Goal: Information Seeking & Learning: Understand process/instructions

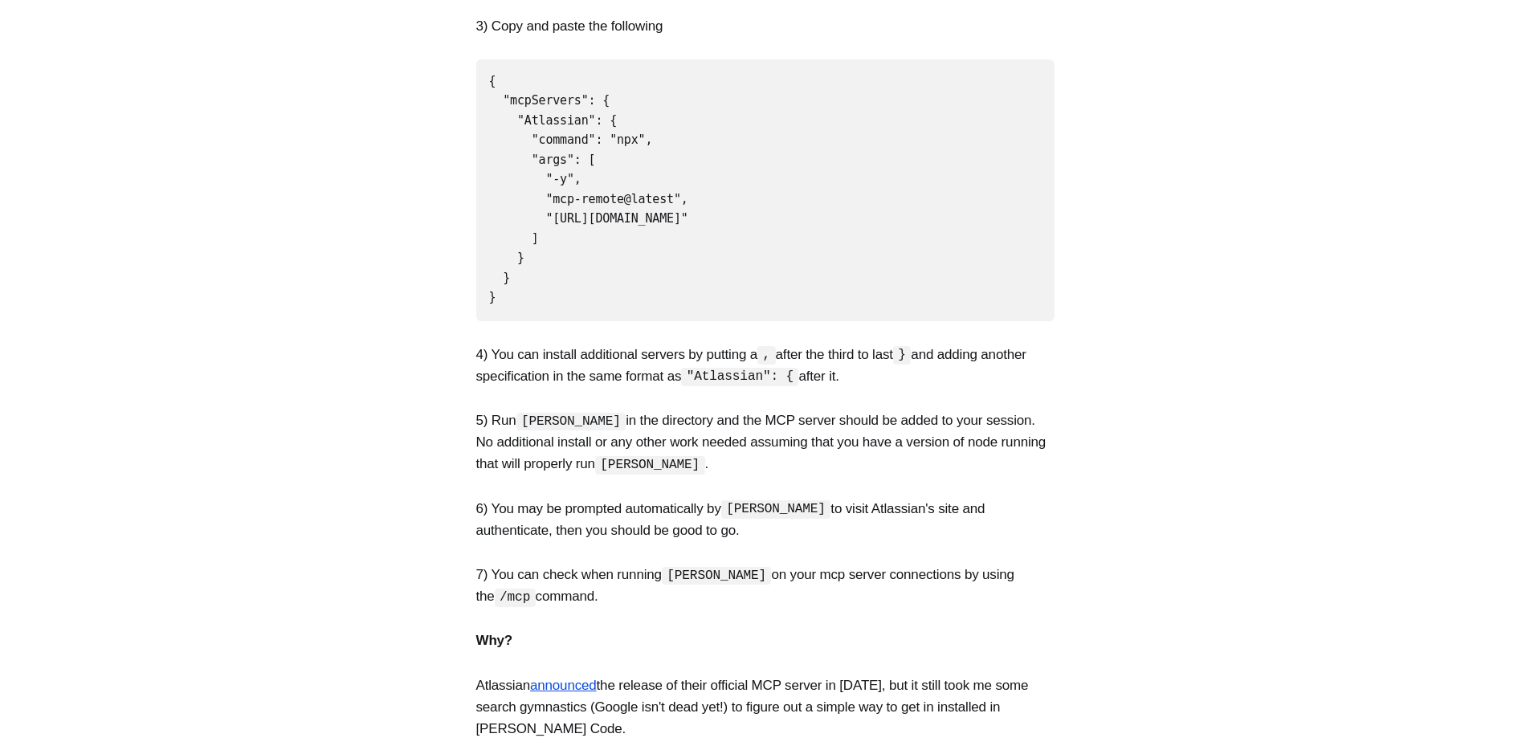
scroll to position [585, 0]
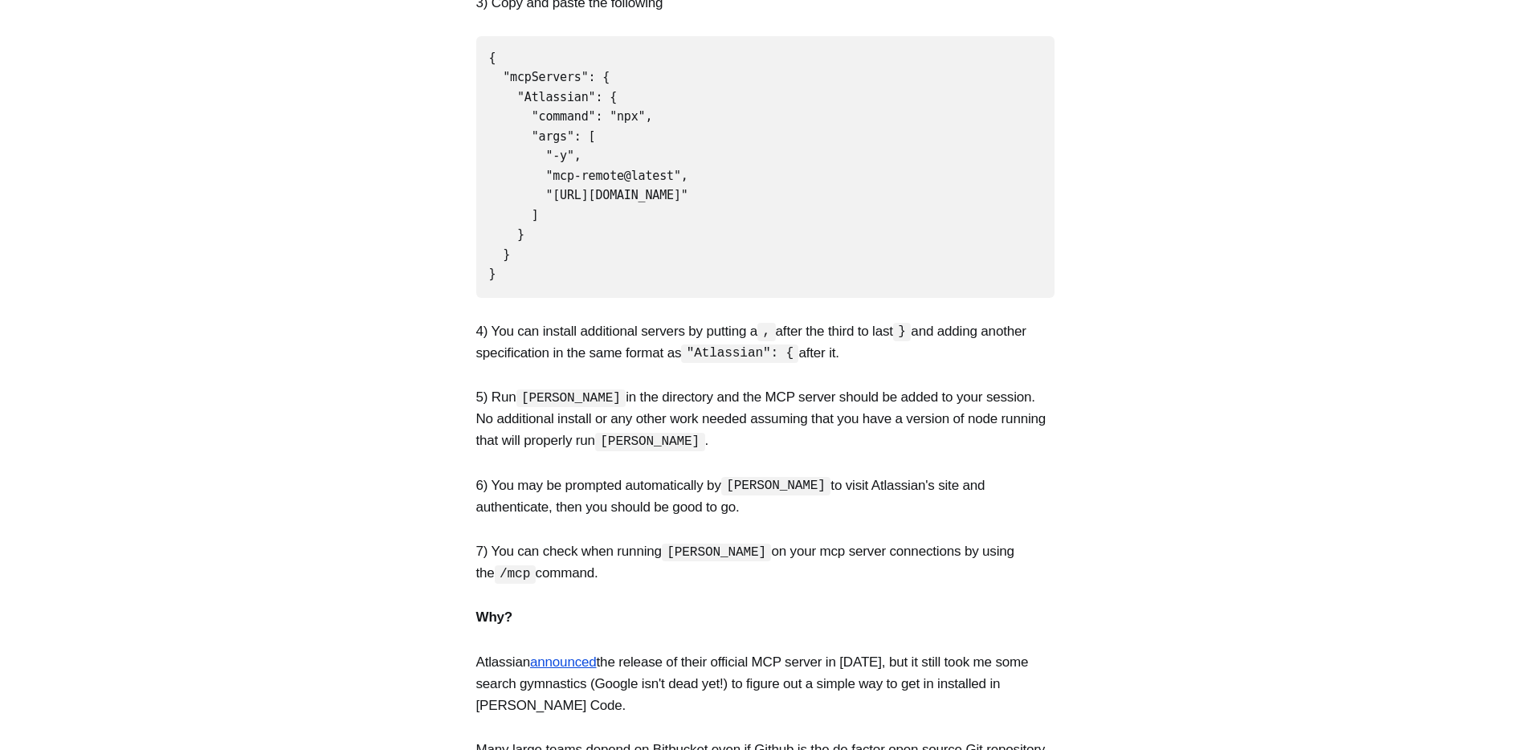
click at [764, 320] on p "4) You can install additional servers by putting a , after the third to last } …" at bounding box center [765, 341] width 578 height 43
click at [832, 320] on p "4) You can install additional servers by putting a , after the third to last } …" at bounding box center [765, 341] width 578 height 43
click at [673, 386] on p "5) Run [PERSON_NAME] in the directory and the MCP server should be added to you…" at bounding box center [765, 419] width 578 height 66
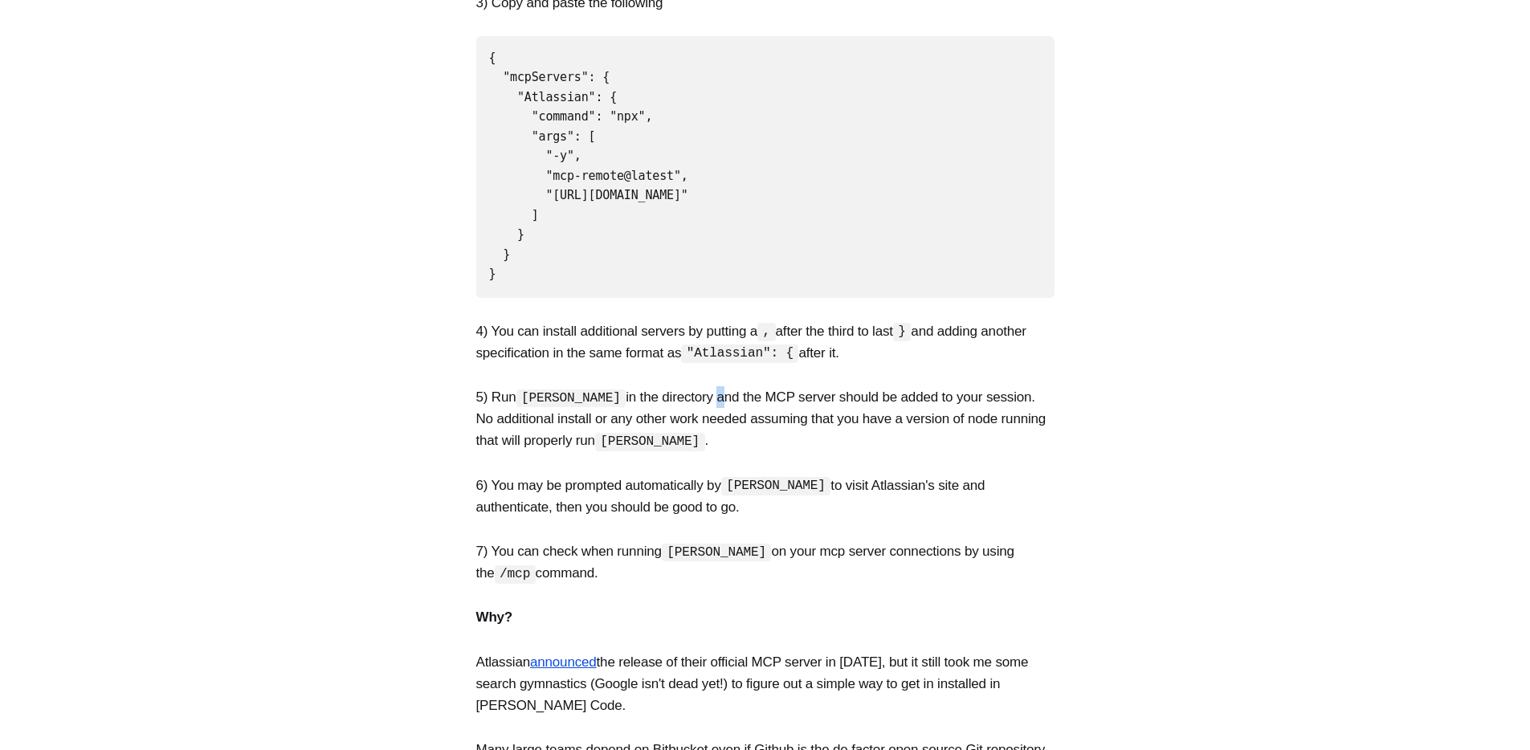
click at [673, 386] on p "5) Run [PERSON_NAME] in the directory and the MCP server should be added to you…" at bounding box center [765, 419] width 578 height 66
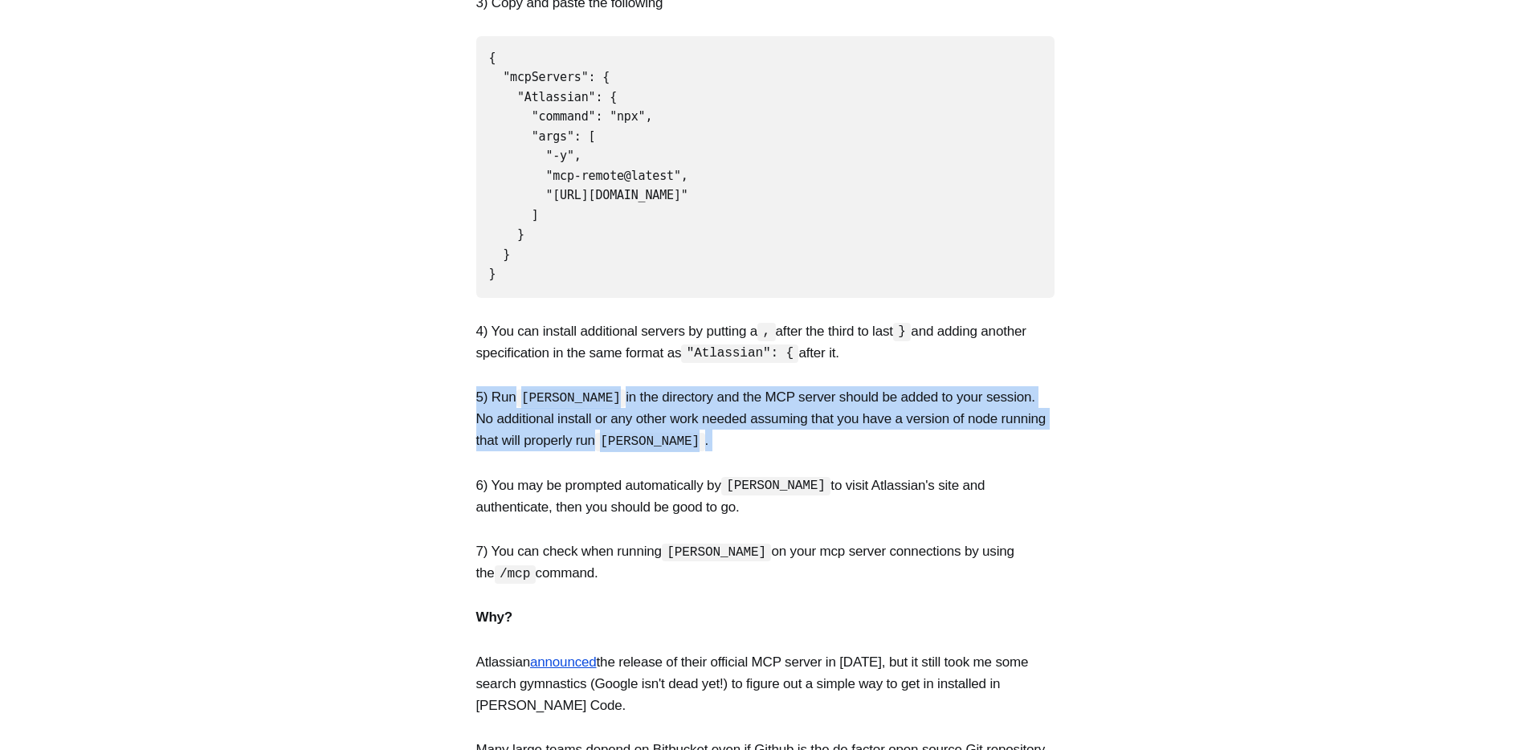
click at [673, 386] on p "5) Run [PERSON_NAME] in the directory and the MCP server should be added to you…" at bounding box center [765, 419] width 578 height 66
click at [689, 433] on code "[PERSON_NAME]" at bounding box center [650, 442] width 110 height 18
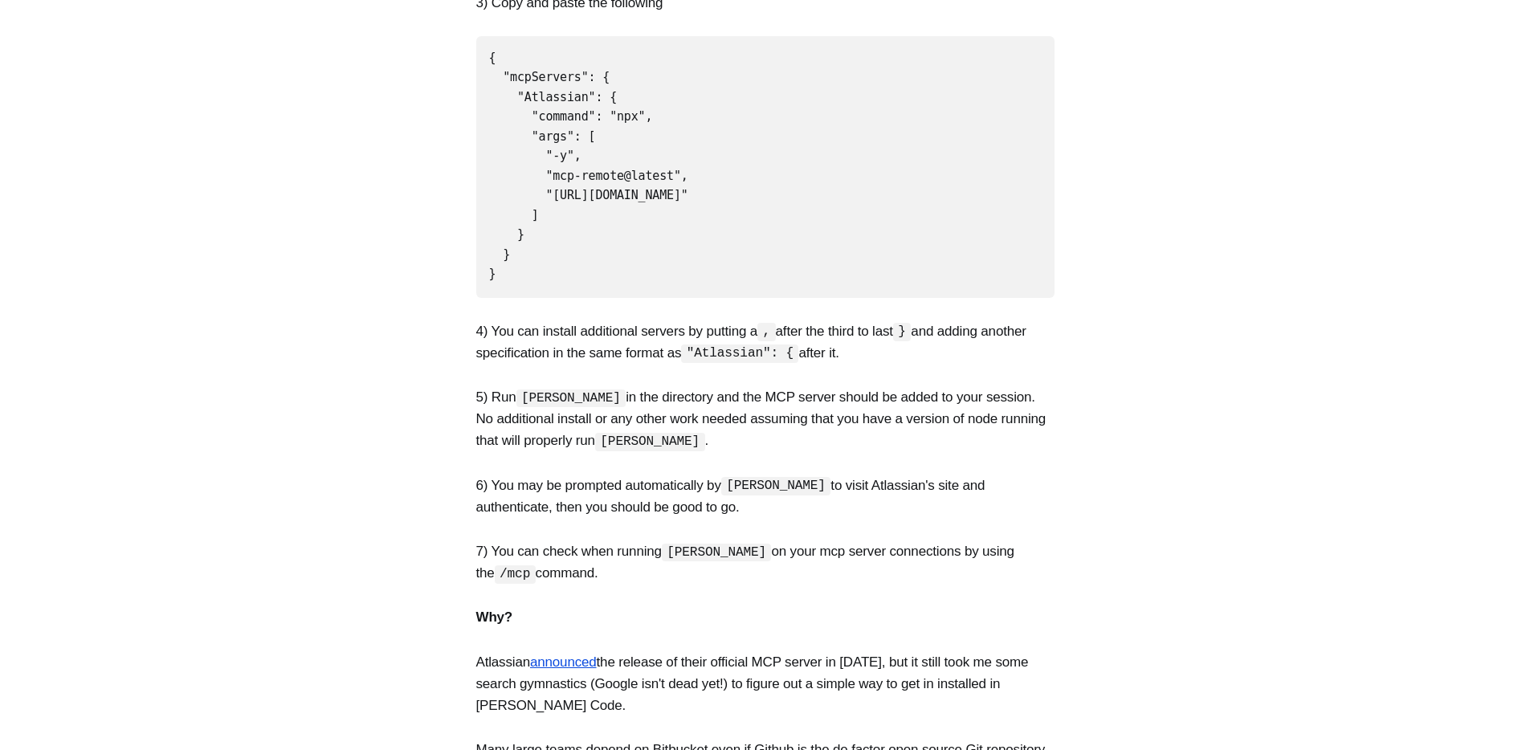
click at [772, 386] on p "5) Run [PERSON_NAME] in the directory and the MCP server should be added to you…" at bounding box center [765, 419] width 578 height 66
click at [905, 386] on p "5) Run [PERSON_NAME] in the directory and the MCP server should be added to you…" at bounding box center [765, 419] width 578 height 66
click at [544, 410] on p "5) Run [PERSON_NAME] in the directory and the MCP server should be added to you…" at bounding box center [765, 419] width 578 height 66
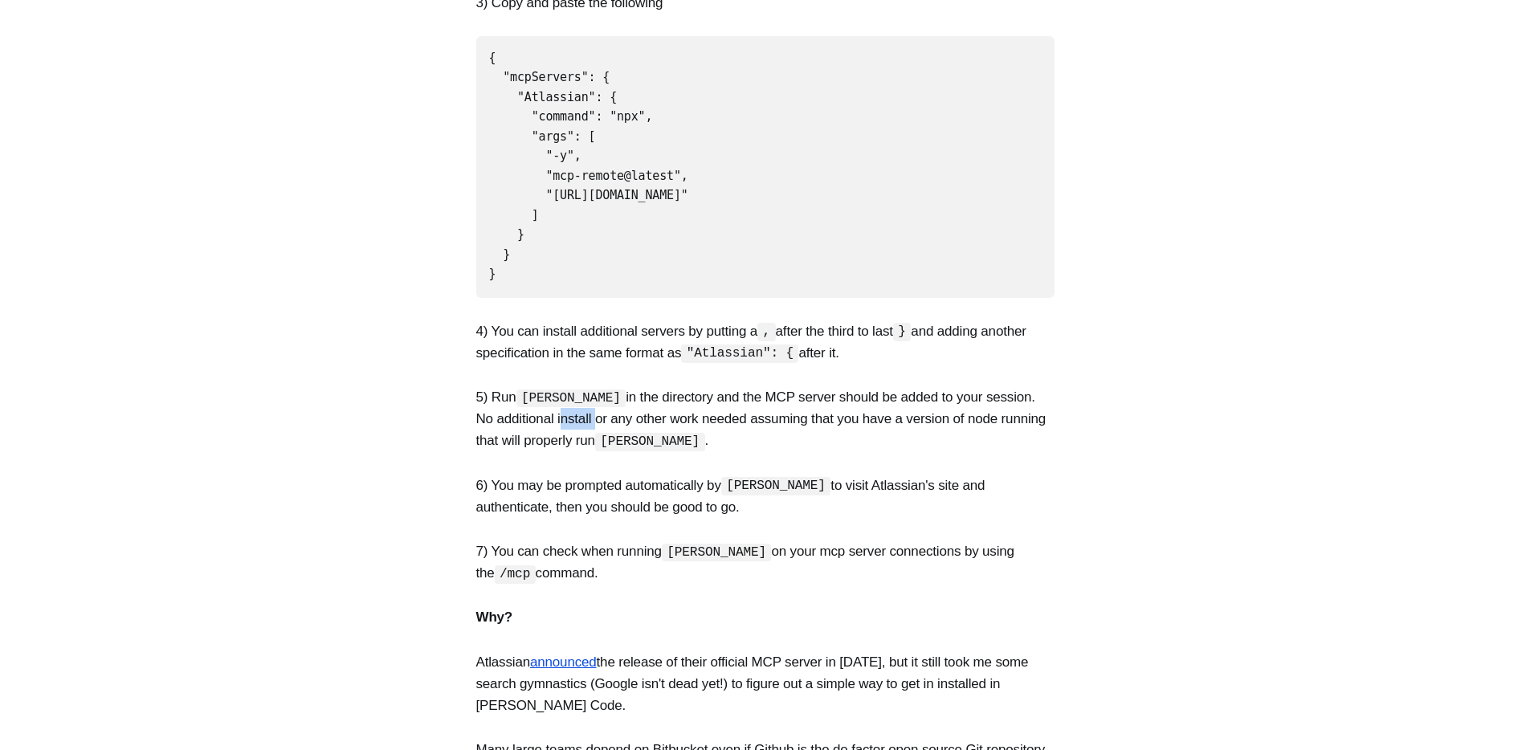
click at [544, 410] on p "5) Run [PERSON_NAME] in the directory and the MCP server should be added to you…" at bounding box center [765, 419] width 578 height 66
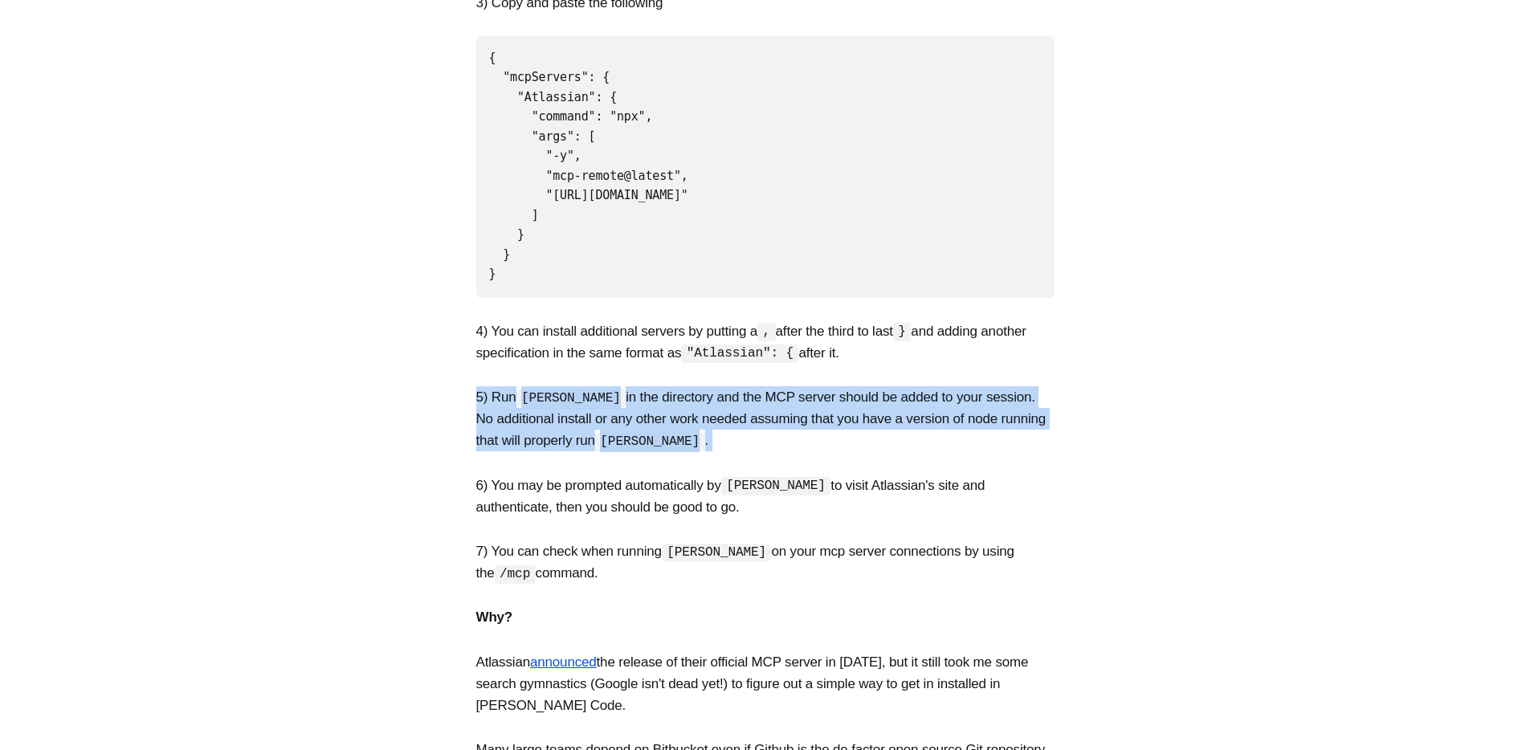
click at [544, 410] on p "5) Run [PERSON_NAME] in the directory and the MCP server should be added to you…" at bounding box center [765, 419] width 578 height 66
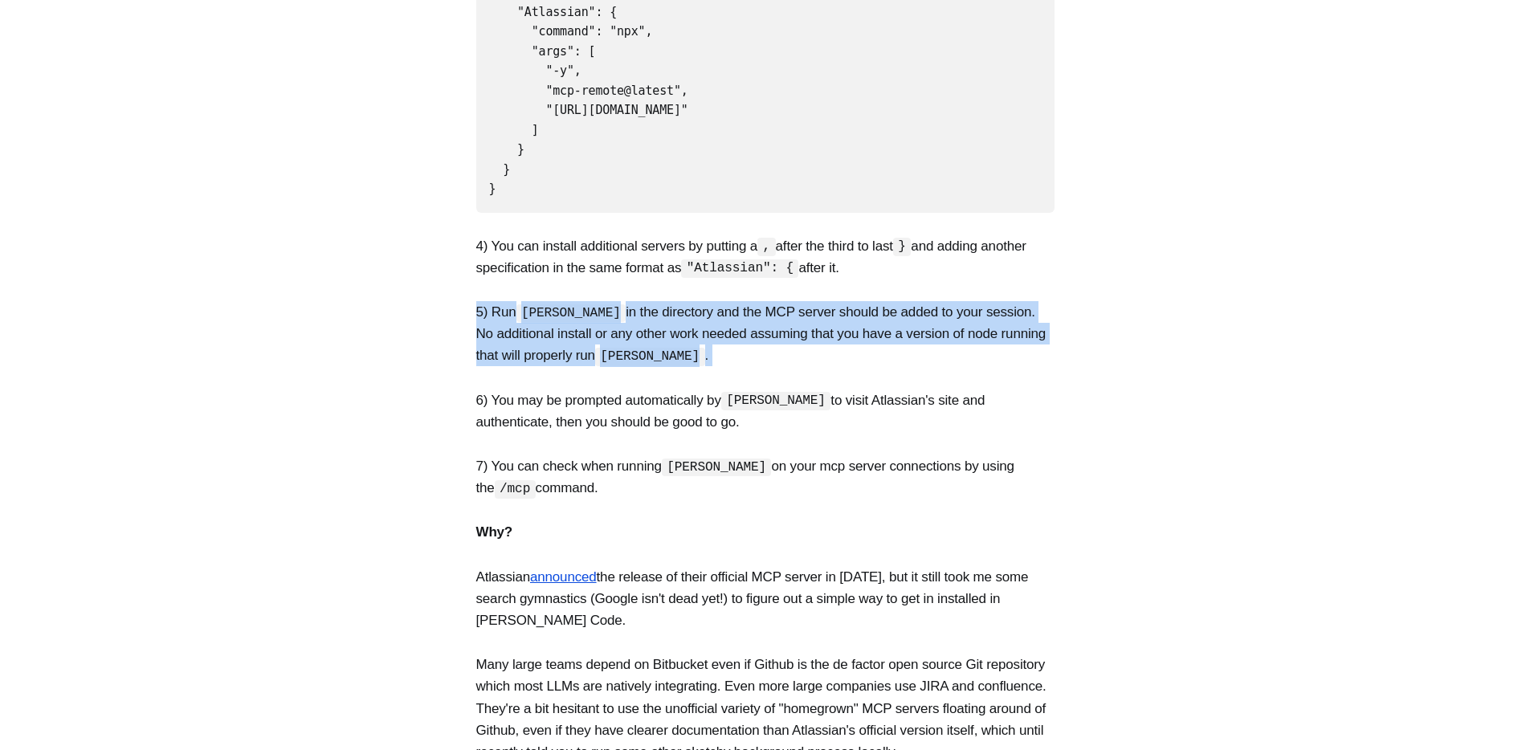
scroll to position [679, 0]
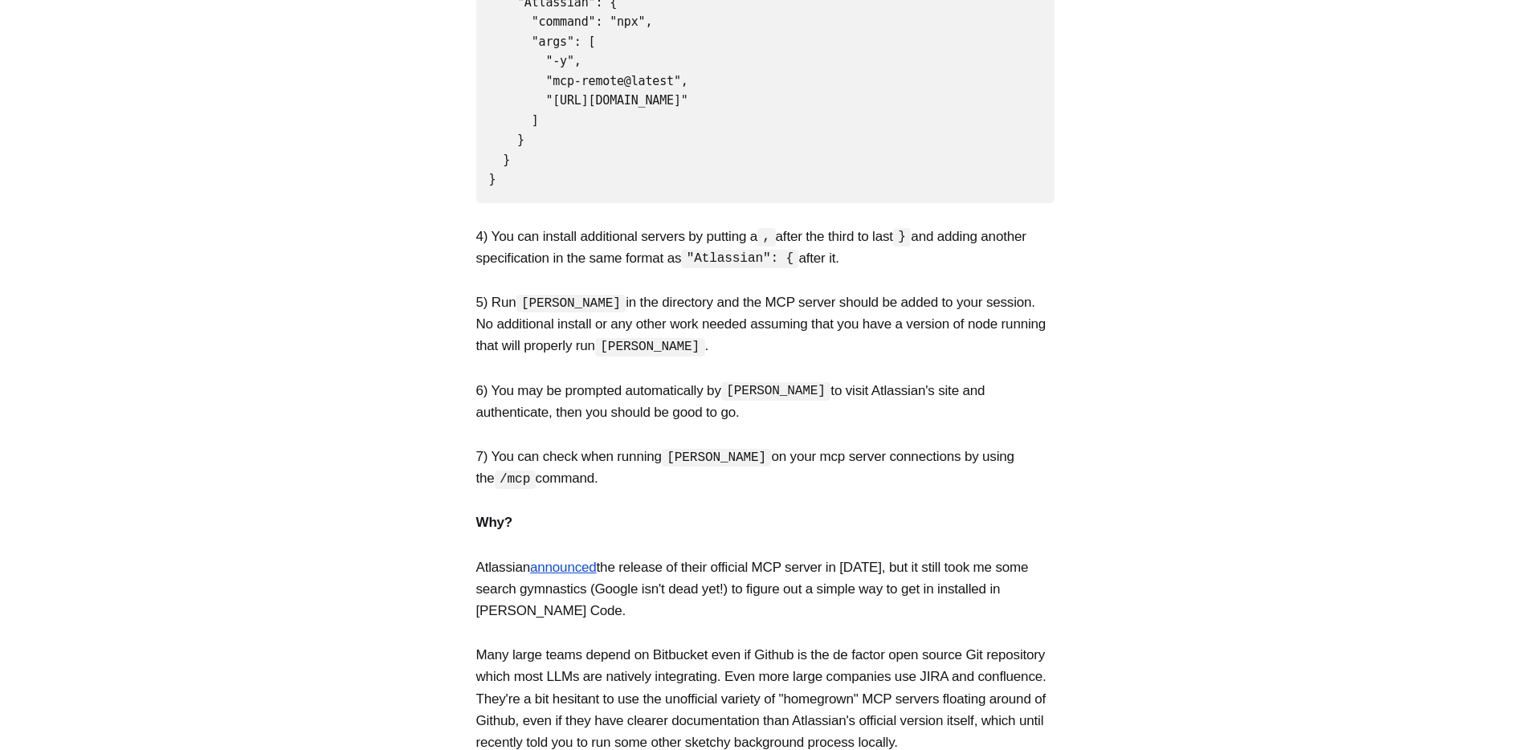
click at [683, 512] on p "Why?" at bounding box center [765, 523] width 578 height 22
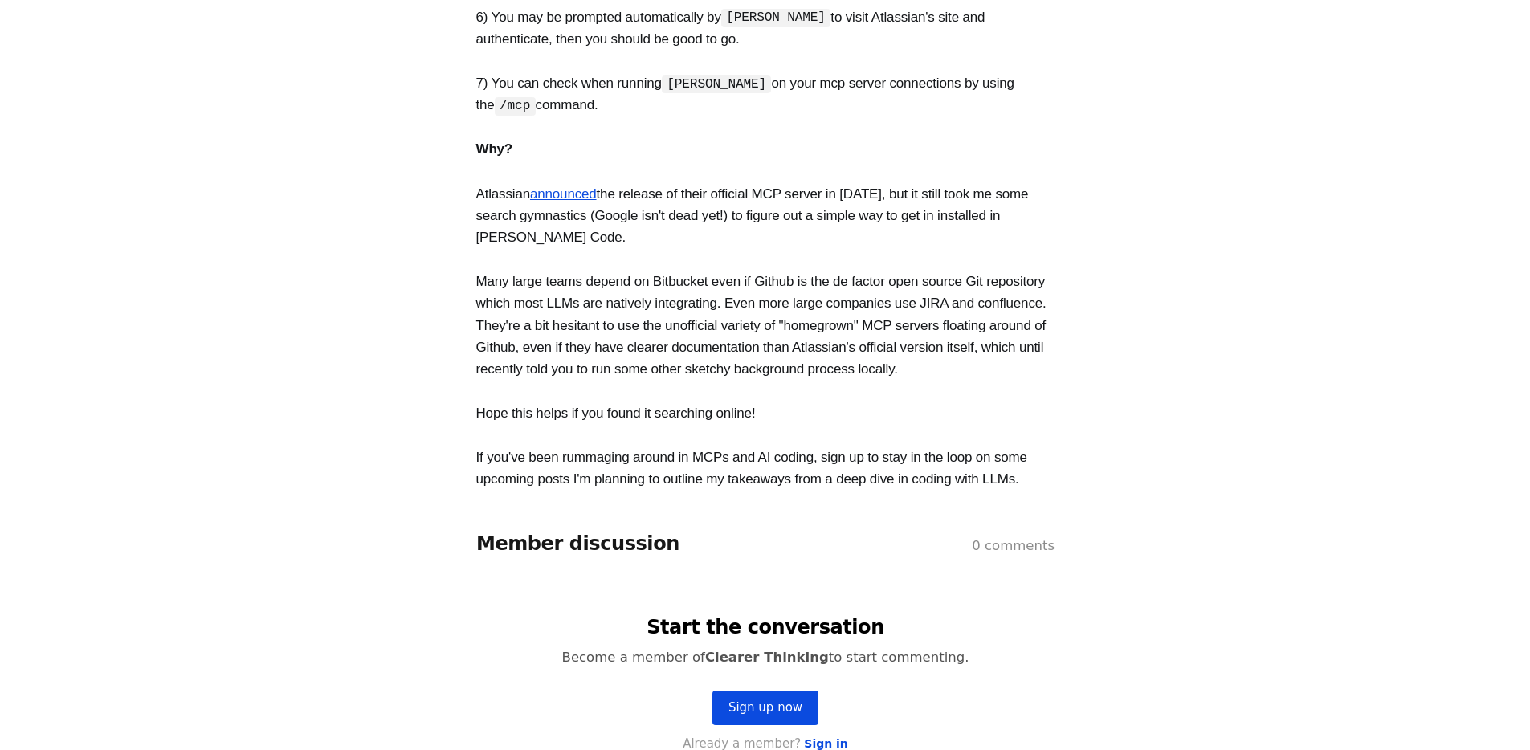
scroll to position [1225, 0]
